Goal: Find specific page/section: Find specific page/section

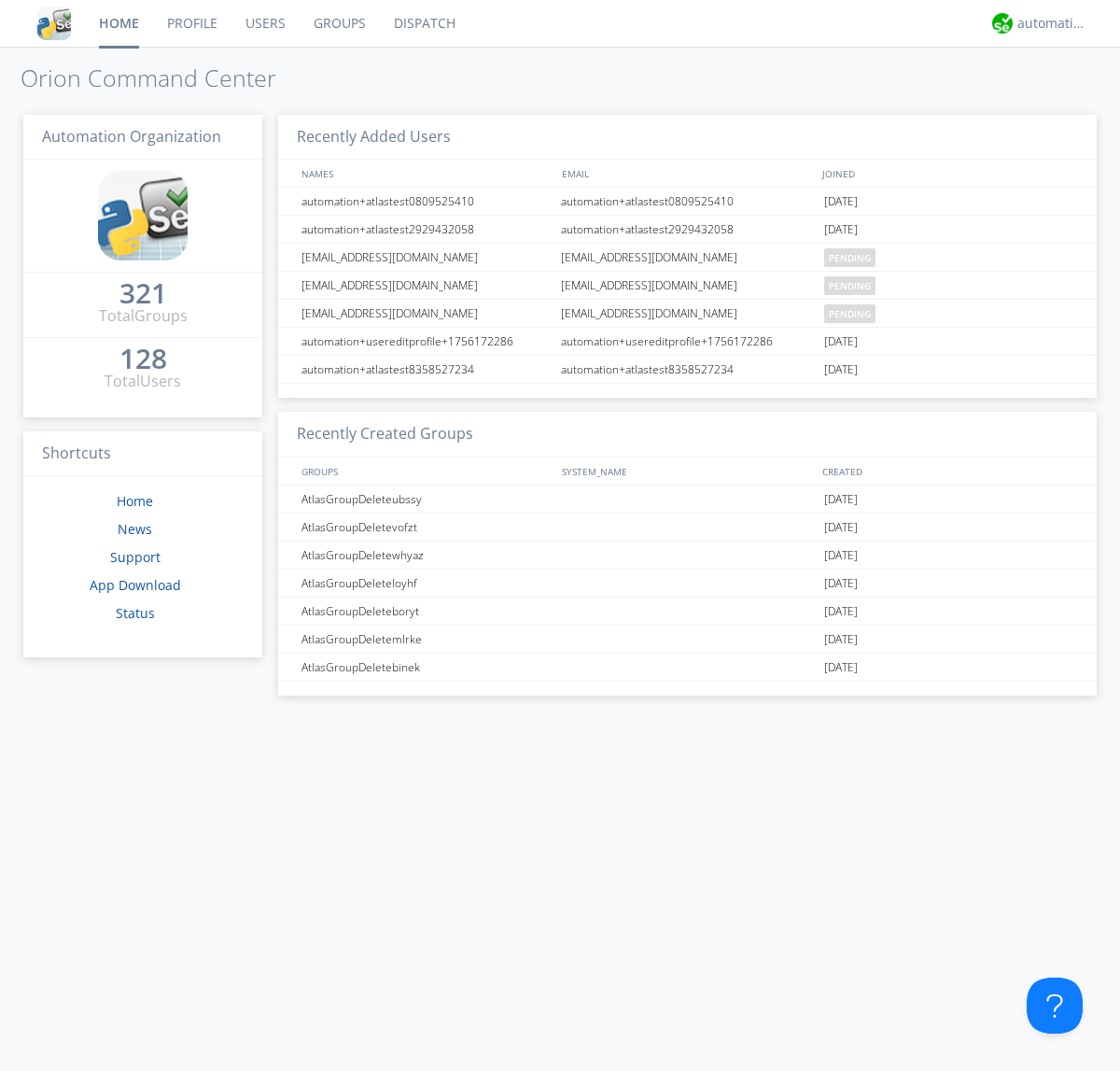
click at [422, 23] on link "Dispatch" at bounding box center [424, 23] width 89 height 47
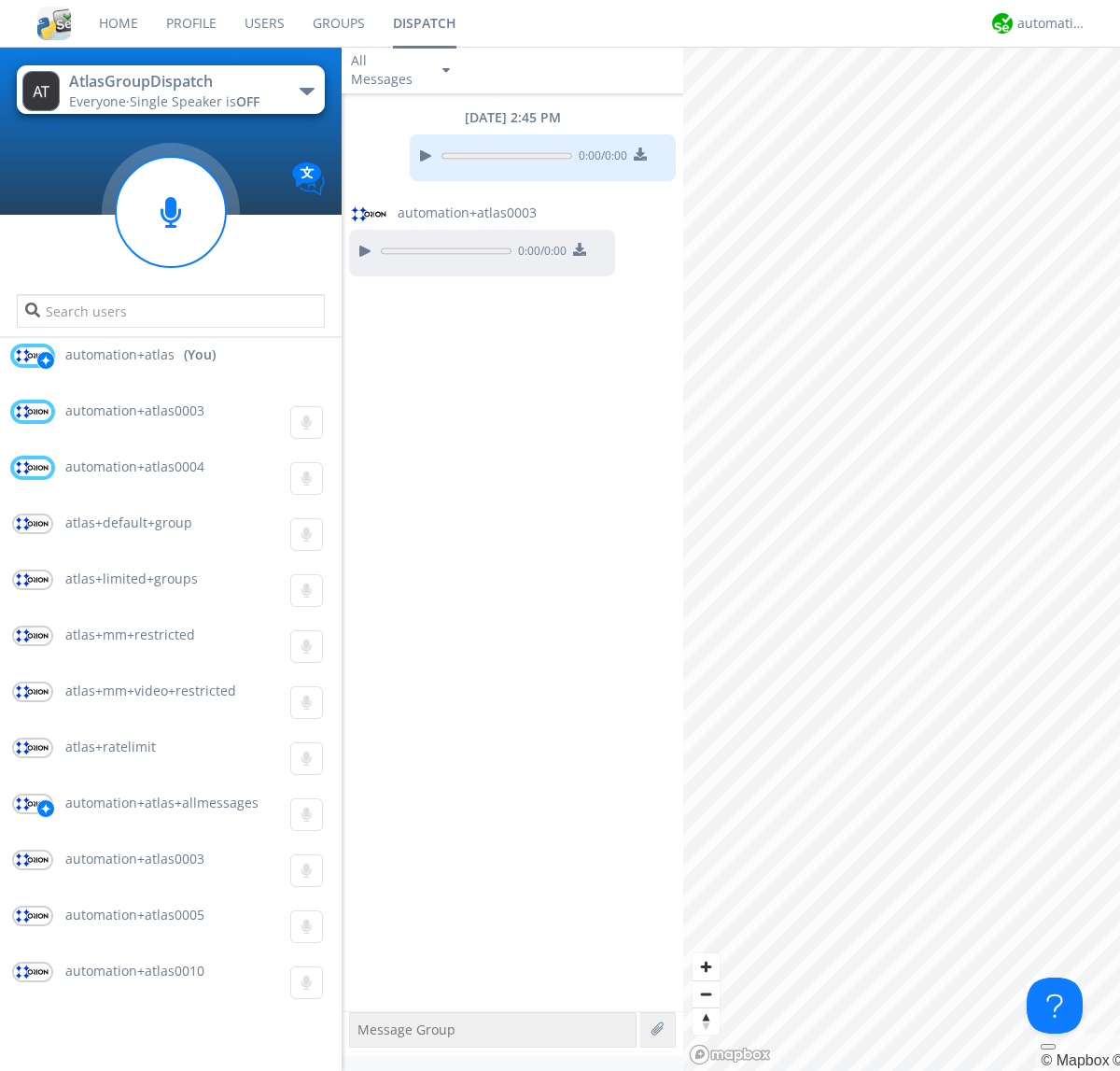
click at [306, 90] on div "button" at bounding box center [306, 92] width 15 height 8
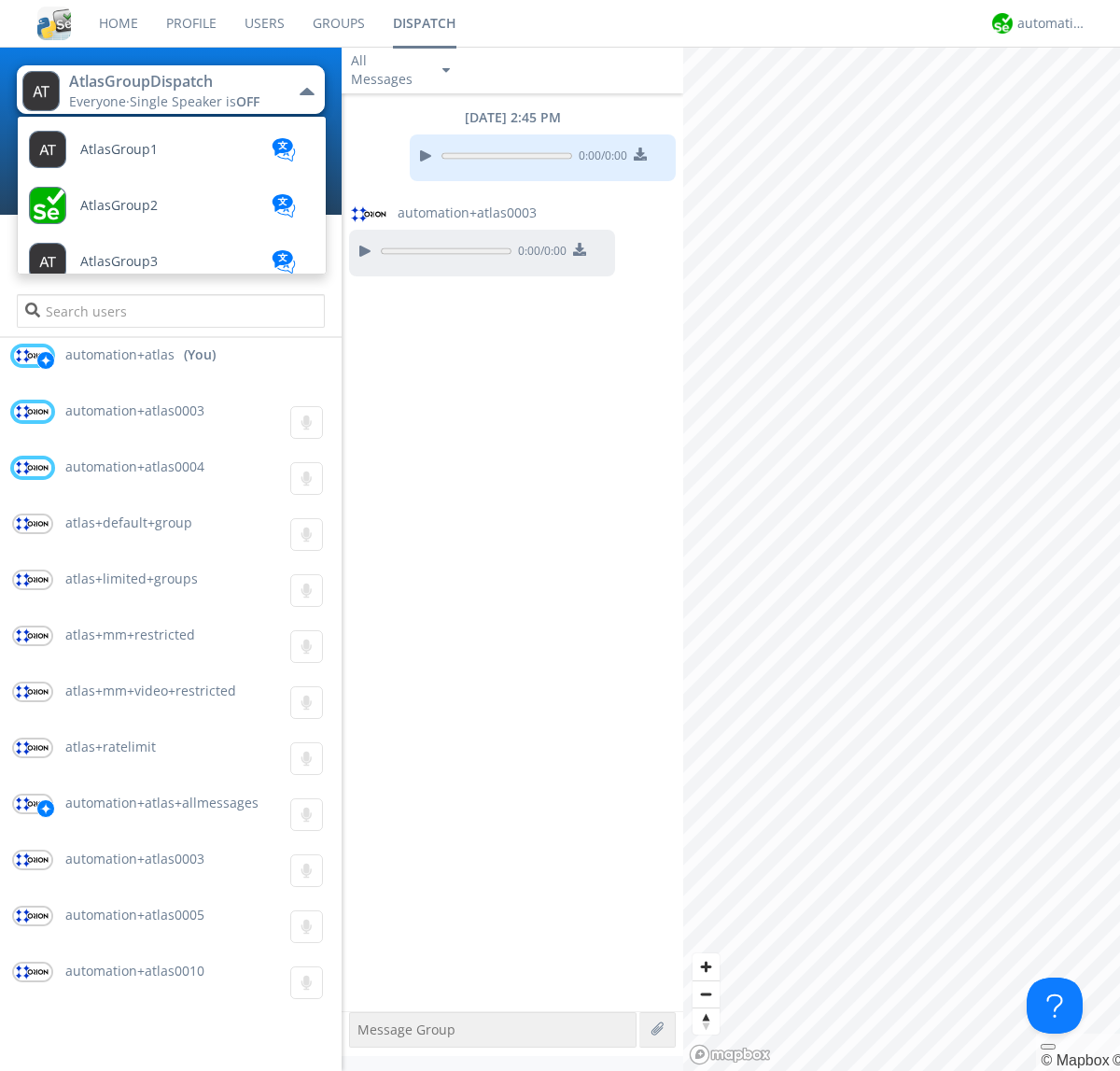
click at [144, 759] on span "AtlasGroupDispatch2" at bounding box center [146, 766] width 133 height 14
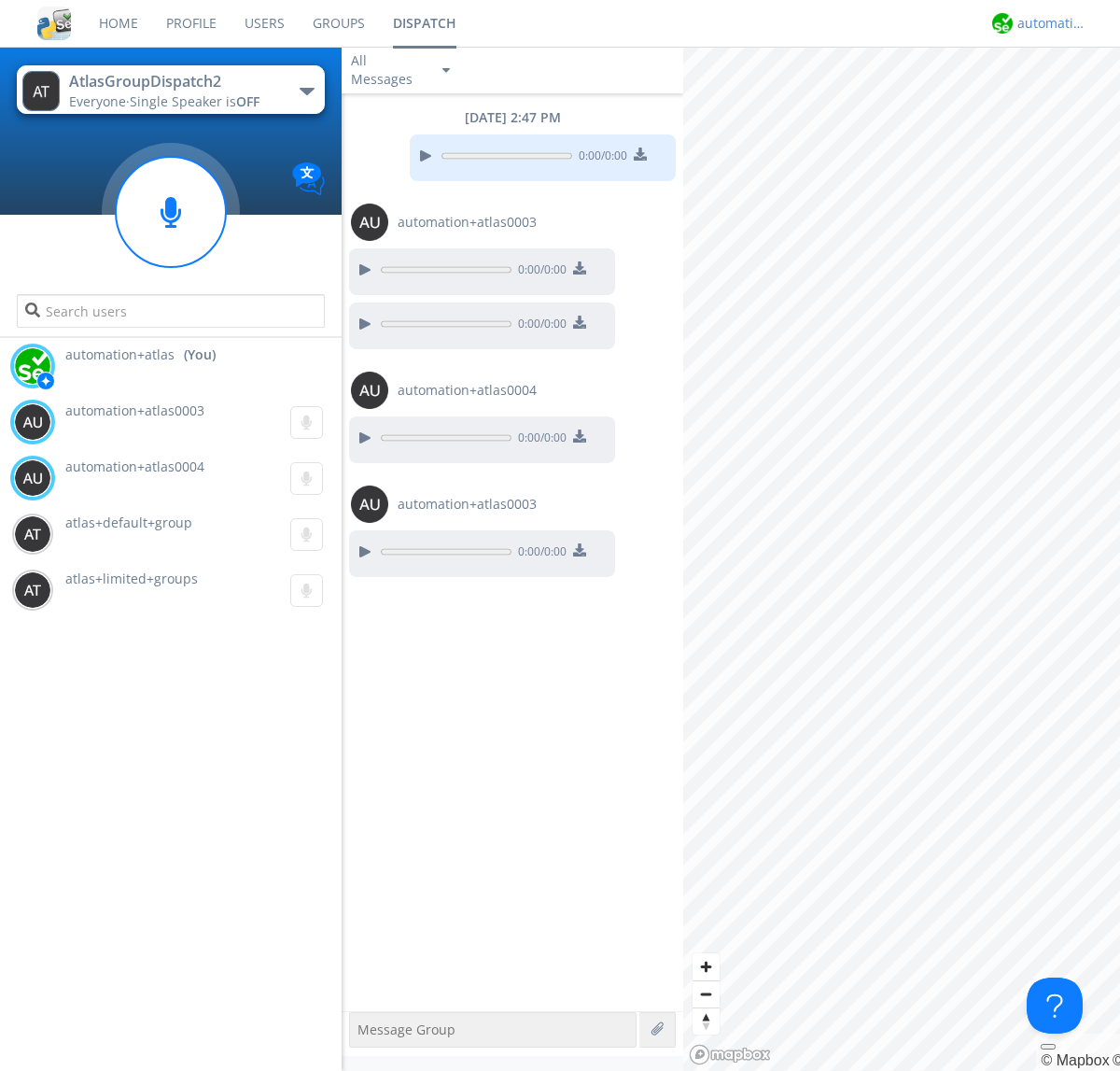
click at [1047, 23] on div "automation+atlas" at bounding box center [1052, 22] width 70 height 18
